Goal: Transaction & Acquisition: Purchase product/service

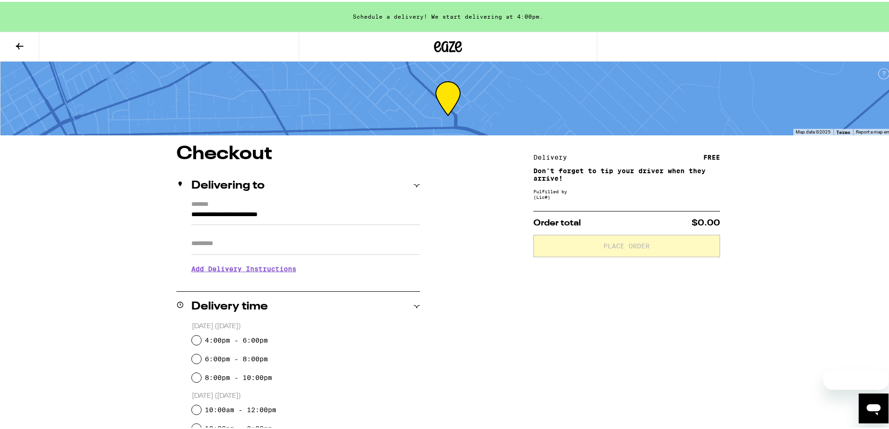
click at [23, 44] on icon at bounding box center [19, 44] width 7 height 7
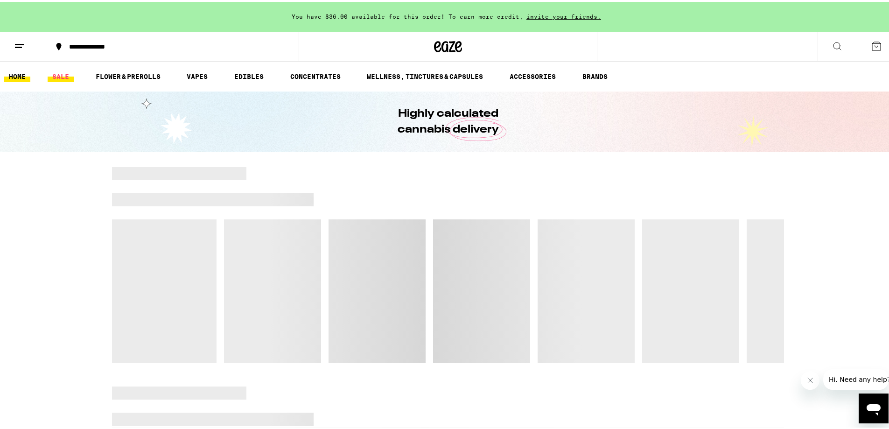
click at [61, 71] on link "SALE" at bounding box center [61, 74] width 26 height 11
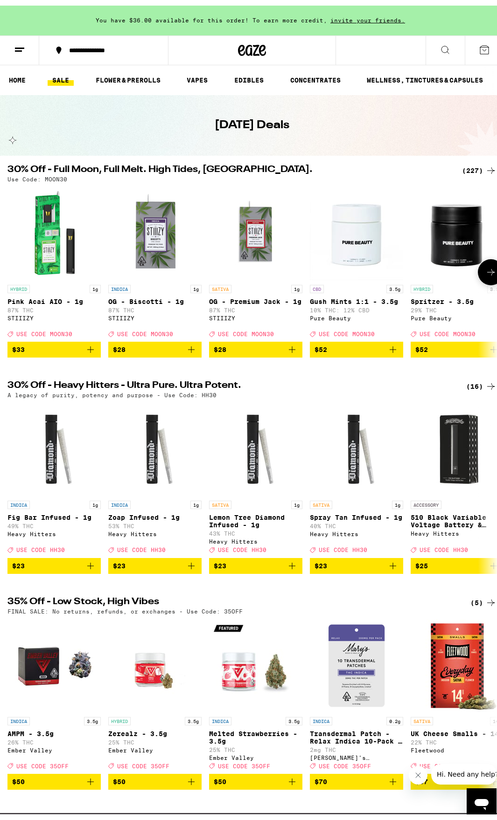
click at [489, 278] on button at bounding box center [491, 267] width 26 height 26
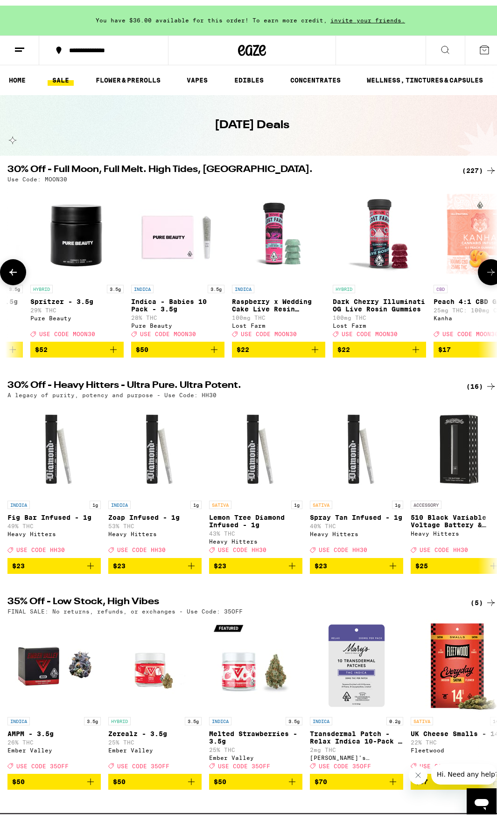
click at [489, 278] on button at bounding box center [491, 267] width 26 height 26
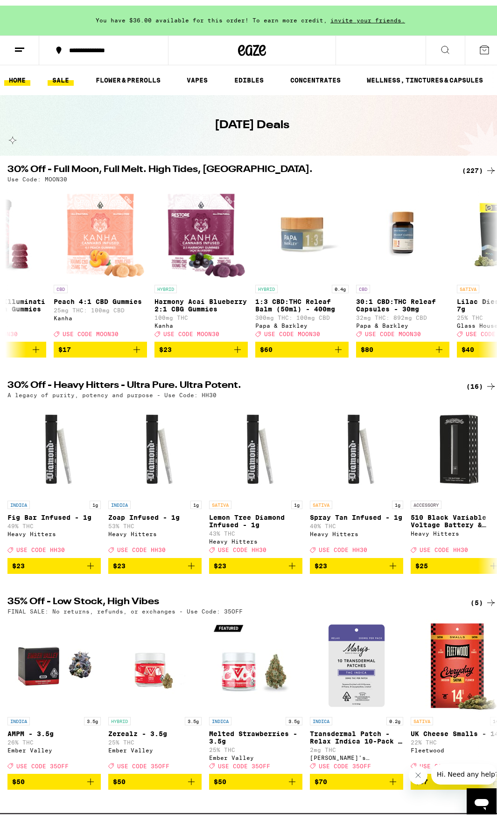
scroll to position [0, 760]
click at [17, 70] on link "HOME" at bounding box center [17, 74] width 26 height 11
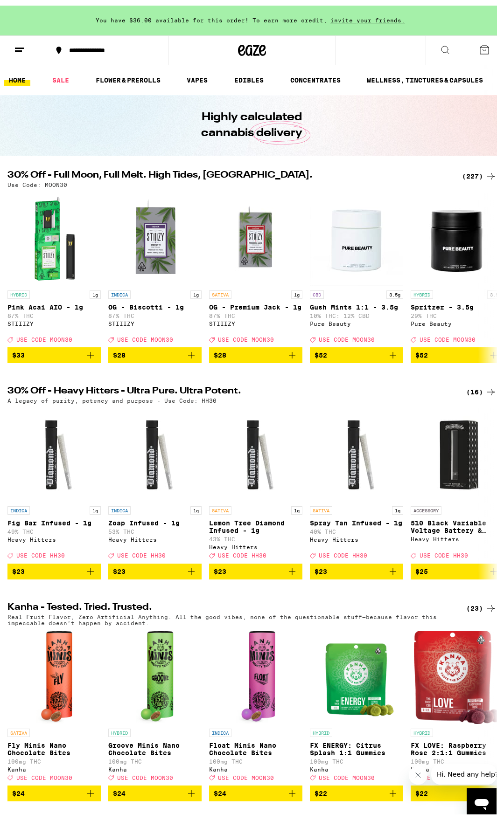
click at [93, 428] on link "SATIVA Fly Minis Nano Chocolate Bites 100mg THC Kanha Deal Created with Sketch.…" at bounding box center [53, 702] width 93 height 155
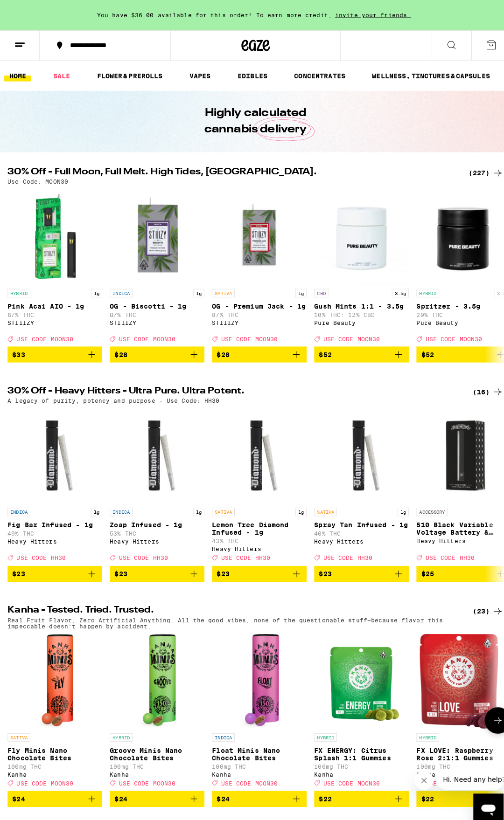
scroll to position [700, 0]
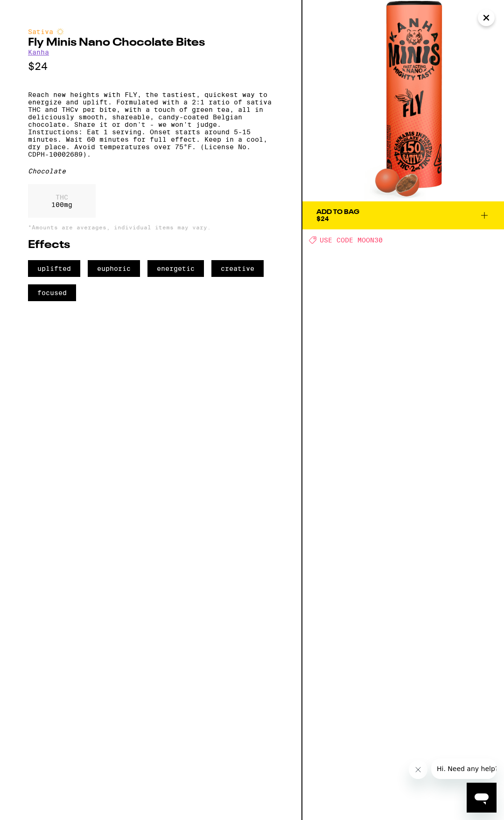
click at [489, 21] on icon "Close" at bounding box center [485, 18] width 11 height 14
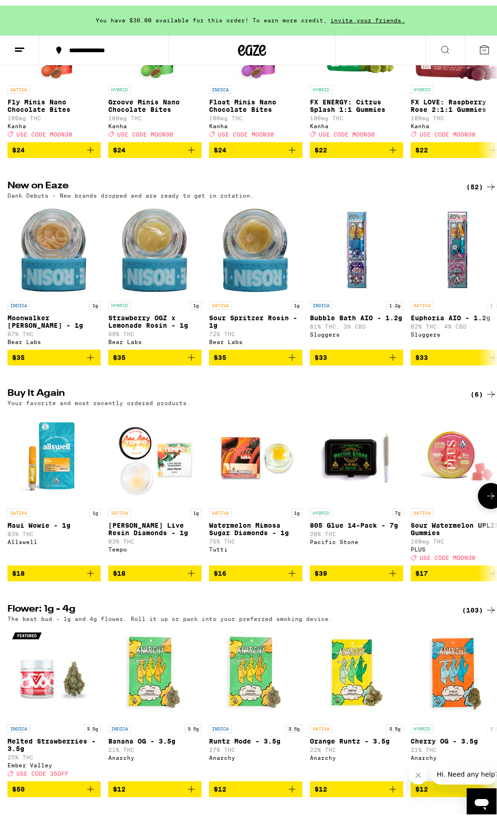
click at [90, 428] on icon "Add to bag" at bounding box center [90, 568] width 11 height 11
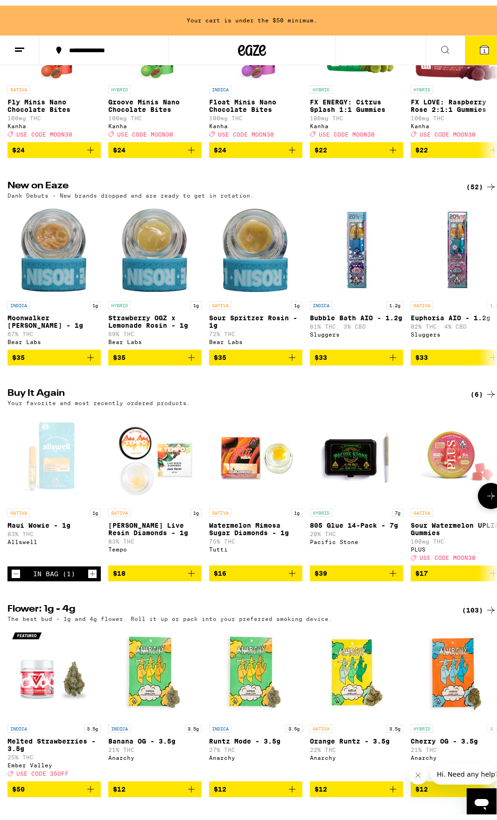
click at [92, 428] on icon "Increment" at bounding box center [92, 568] width 8 height 11
click at [93, 428] on icon "Increment" at bounding box center [92, 568] width 8 height 11
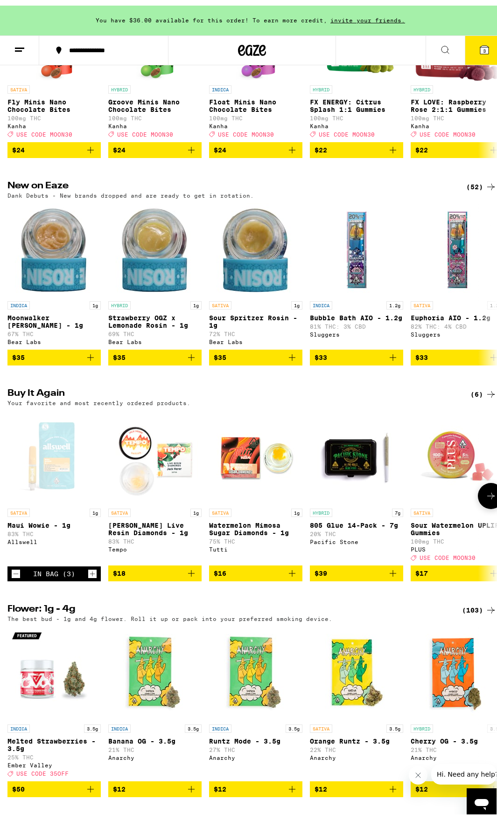
click at [93, 428] on icon "Increment" at bounding box center [92, 568] width 8 height 11
click at [294, 428] on icon "Add to bag" at bounding box center [291, 568] width 11 height 11
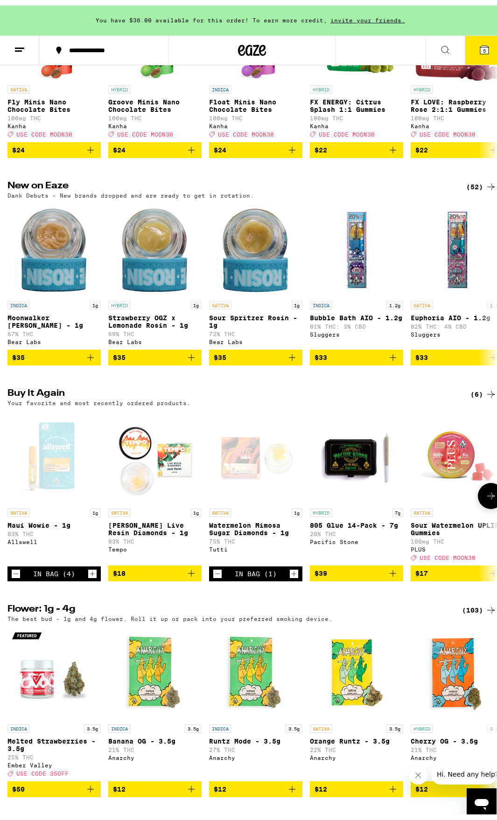
click at [294, 428] on icon "Increment" at bounding box center [294, 568] width 8 height 11
click at [294, 428] on icon "Increment" at bounding box center [294, 568] width 5 height 5
click at [481, 37] on button "8" at bounding box center [484, 44] width 39 height 29
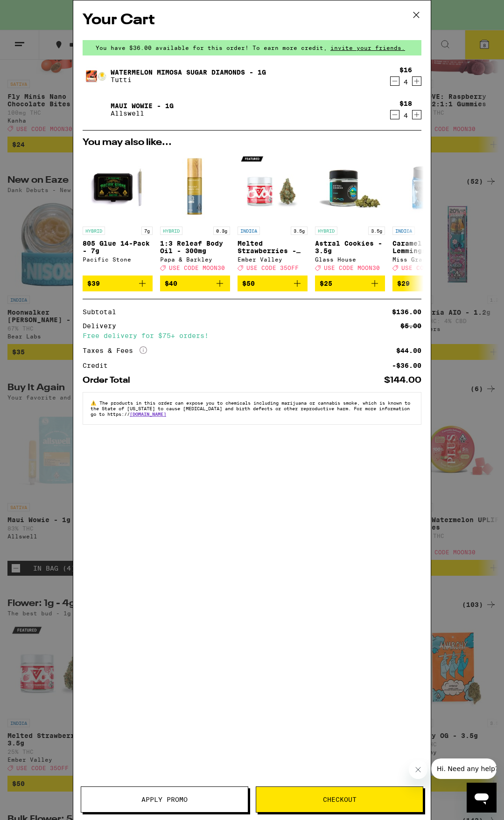
click at [280, 428] on span "Checkout" at bounding box center [339, 800] width 167 height 7
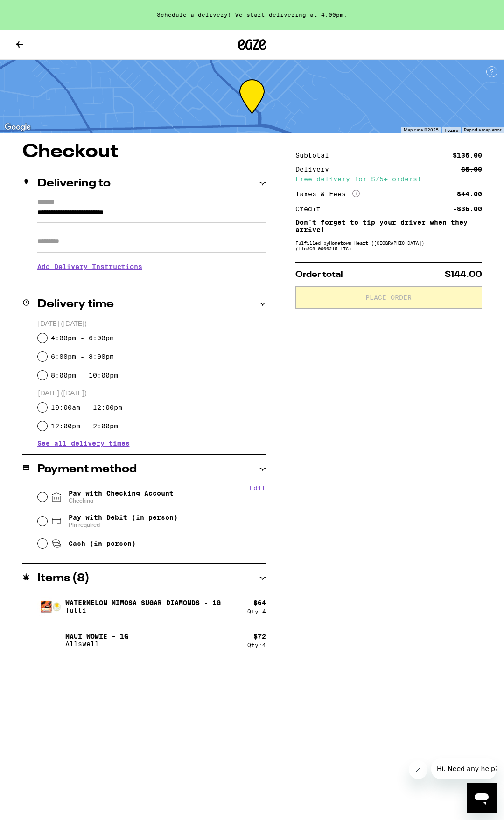
click at [88, 339] on label "4:00pm - 6:00pm" at bounding box center [82, 337] width 63 height 7
click at [47, 339] on input "4:00pm - 6:00pm" at bounding box center [42, 338] width 9 height 9
radio input "true"
click at [97, 428] on span "Checking" at bounding box center [121, 500] width 105 height 7
click at [47, 428] on input "Pay with Checking Account Checking" at bounding box center [42, 497] width 9 height 9
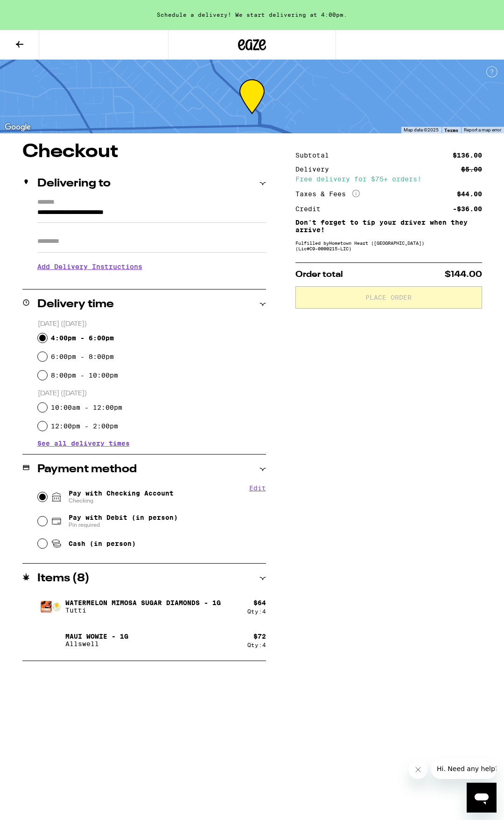
radio input "true"
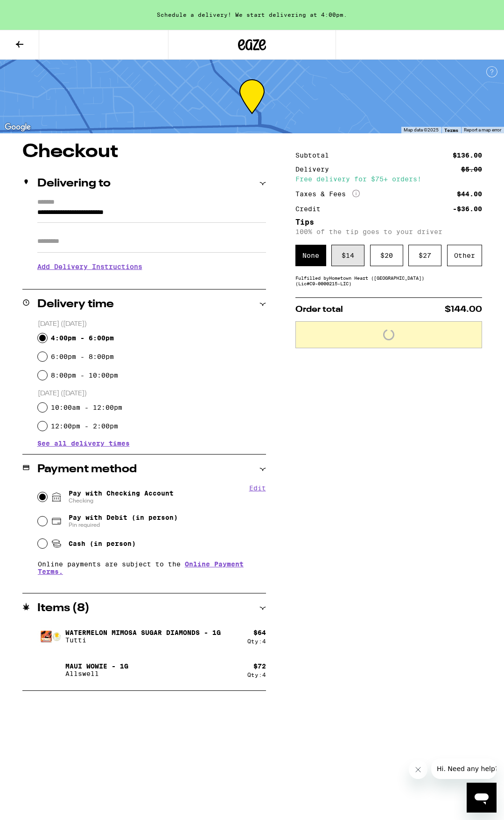
click at [363, 265] on div "$ 14" at bounding box center [347, 255] width 33 height 21
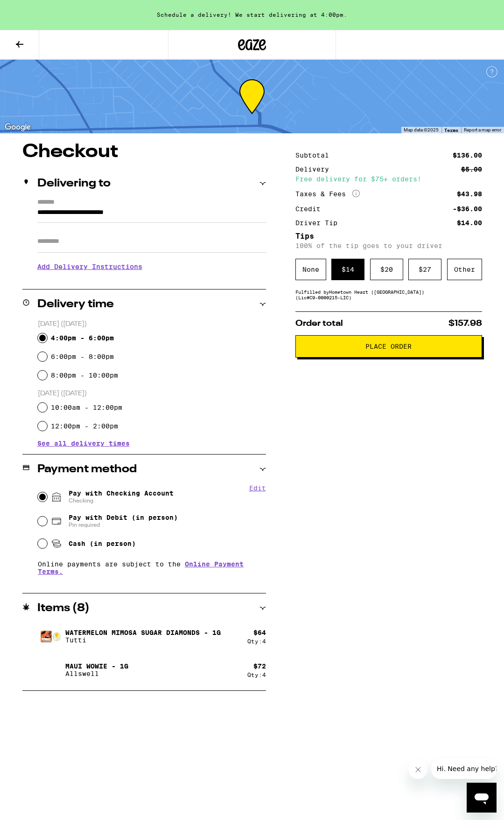
click at [371, 358] on button "Place Order" at bounding box center [388, 346] width 187 height 22
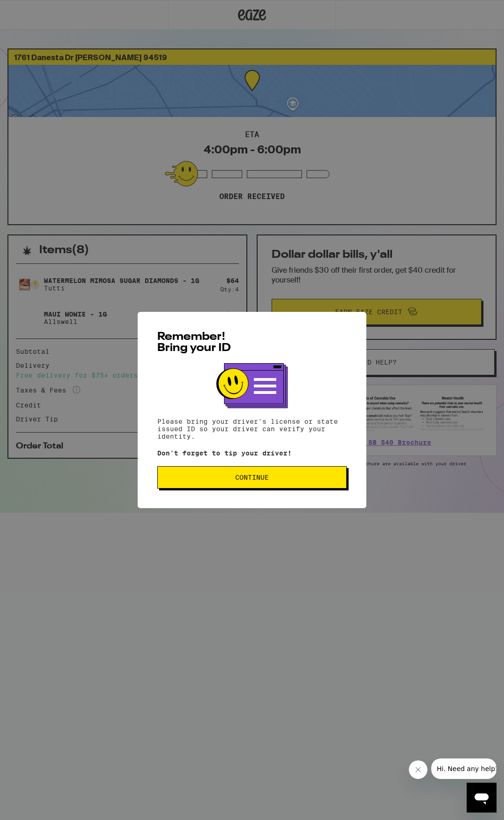
click at [224, 428] on span "Continue" at bounding box center [252, 477] width 174 height 7
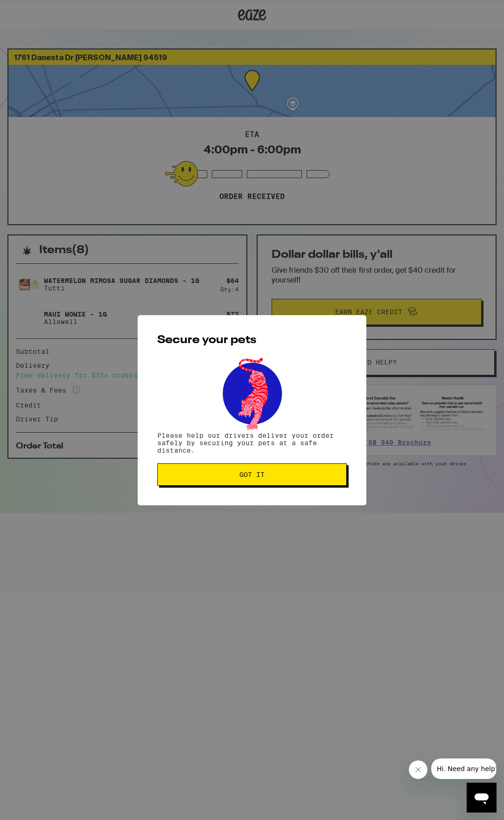
click at [220, 428] on span "Got it" at bounding box center [252, 475] width 174 height 7
